Goal: Information Seeking & Learning: Learn about a topic

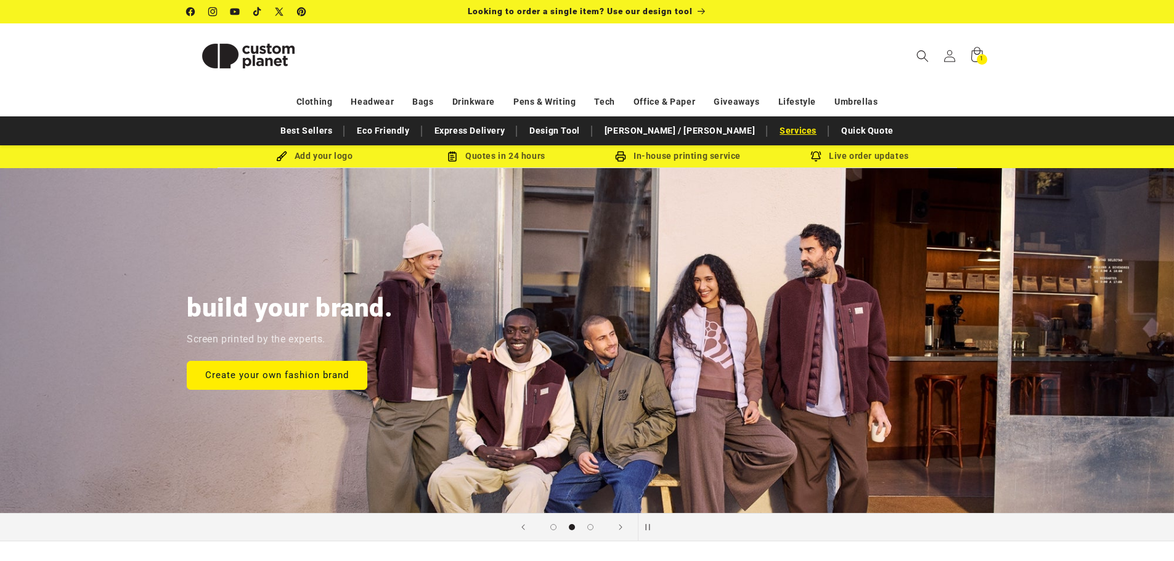
click at [773, 131] on link "Services" at bounding box center [797, 131] width 49 height 22
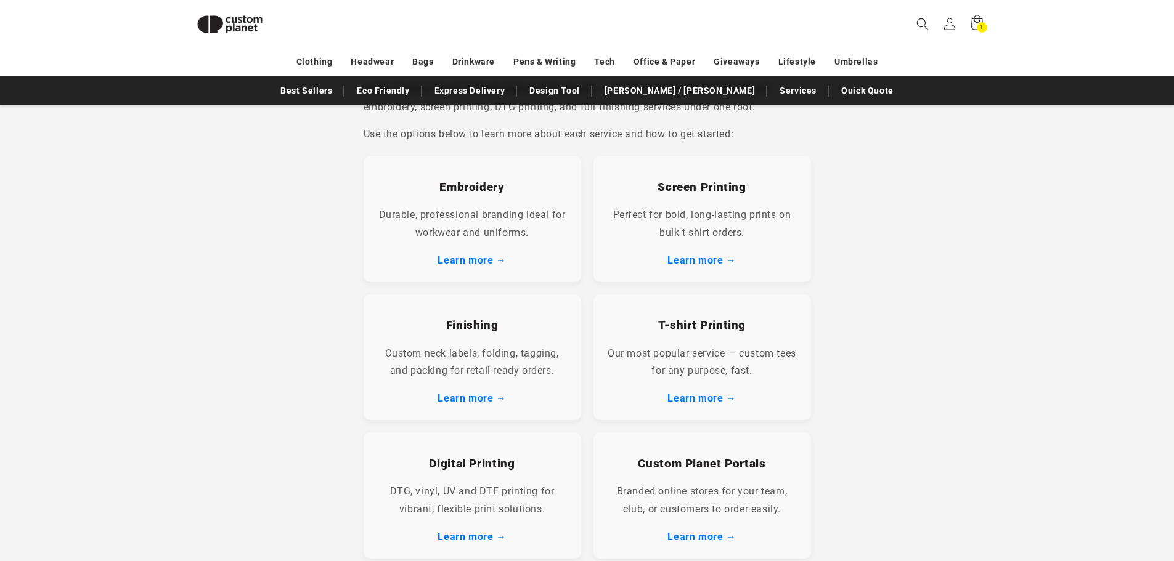
scroll to position [230, 0]
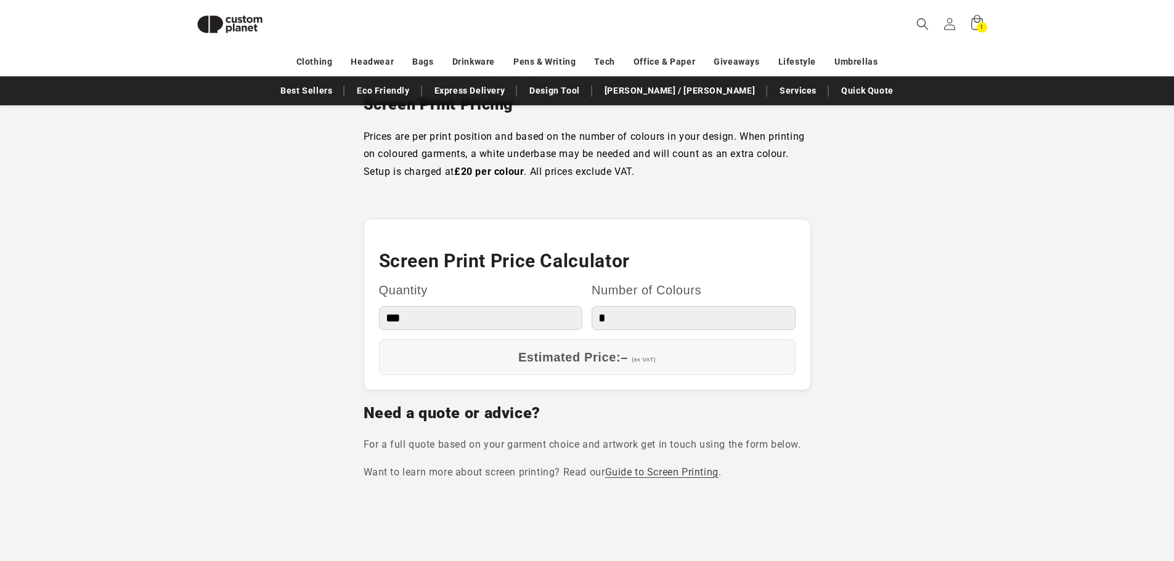
scroll to position [1093, 0]
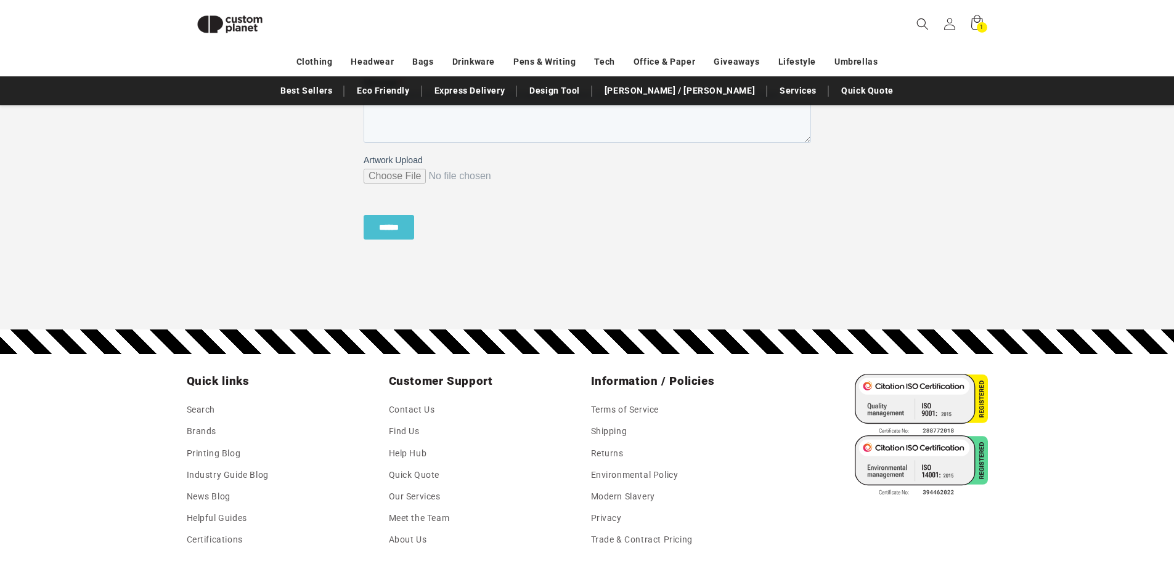
scroll to position [1339, 0]
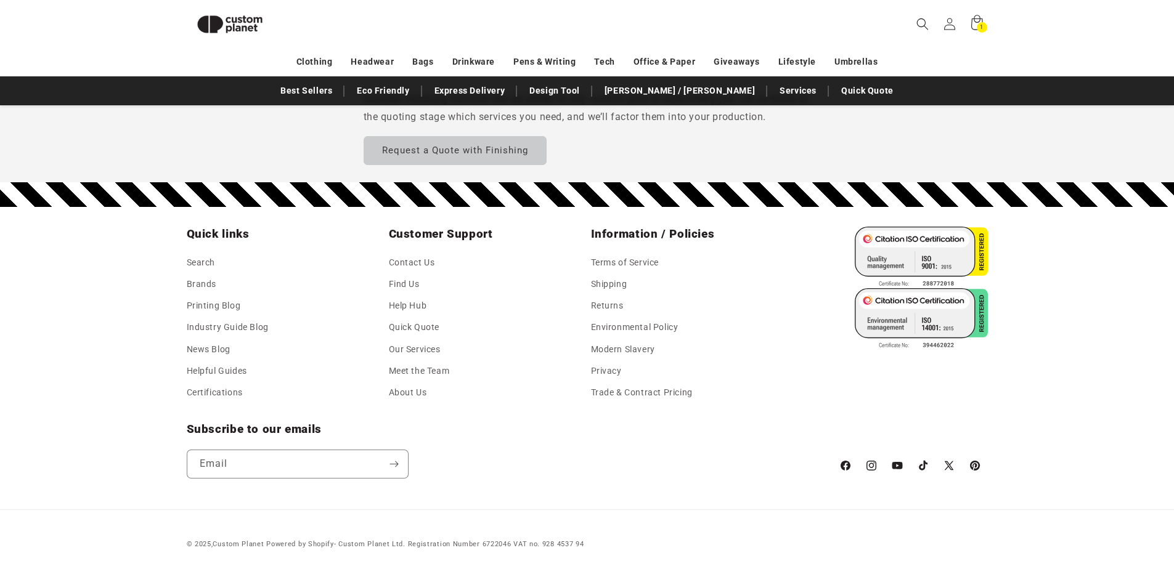
scroll to position [1233, 0]
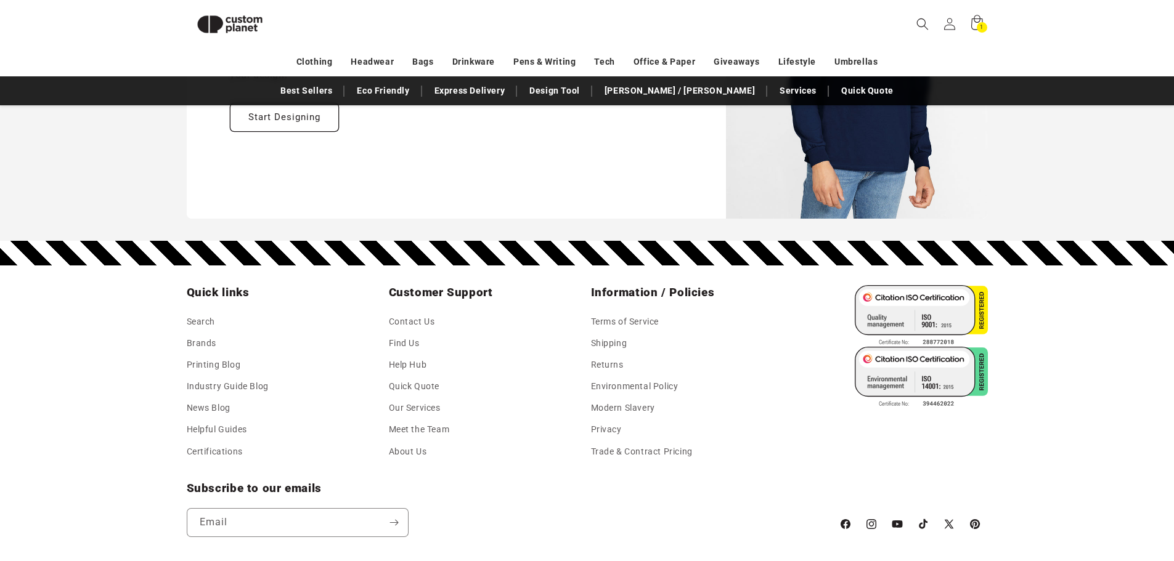
scroll to position [1856, 0]
